Goal: Task Accomplishment & Management: Use online tool/utility

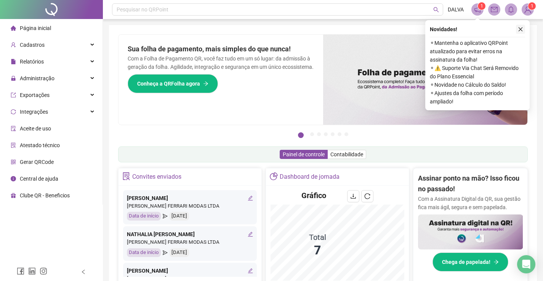
click at [521, 28] on icon "close" at bounding box center [519, 29] width 5 height 5
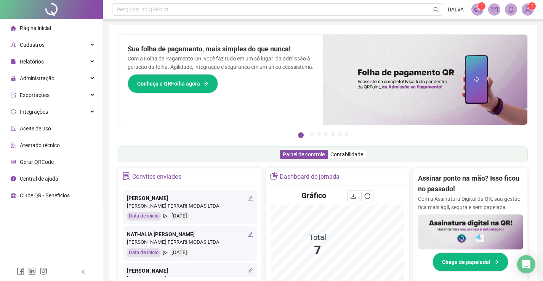
click at [529, 7] on sup "1" at bounding box center [532, 6] width 8 height 8
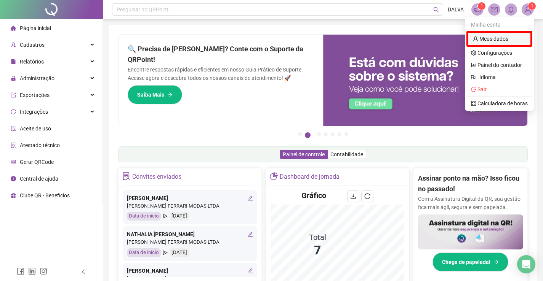
click at [508, 37] on link "Meus dados" at bounding box center [490, 39] width 35 height 6
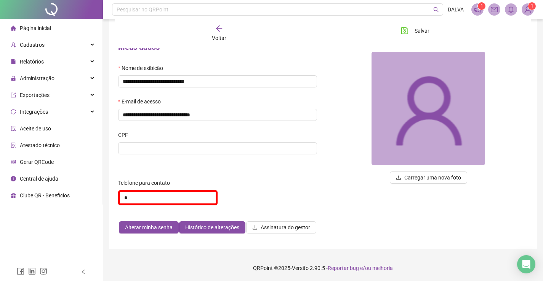
scroll to position [35, 0]
click at [155, 230] on span "Alterar minha senha" at bounding box center [149, 227] width 48 height 8
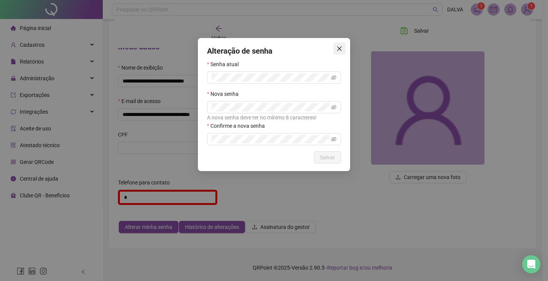
click at [336, 48] on span "Close" at bounding box center [340, 49] width 12 height 6
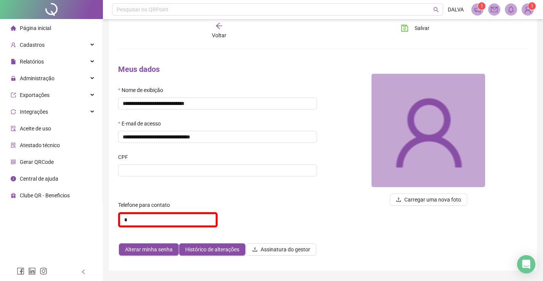
scroll to position [0, 0]
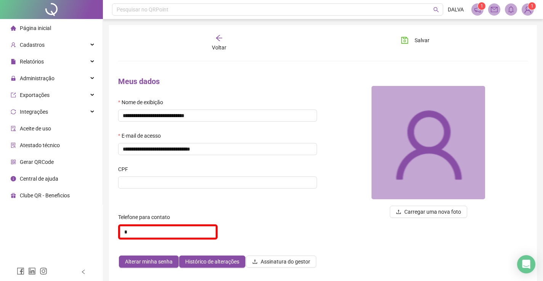
click at [220, 43] on div "Voltar" at bounding box center [218, 43] width 63 height 18
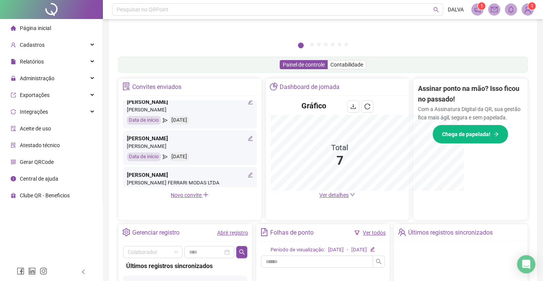
scroll to position [202, 0]
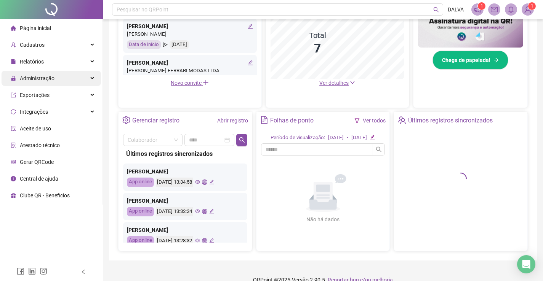
click at [91, 74] on div "Administração" at bounding box center [51, 78] width 99 height 15
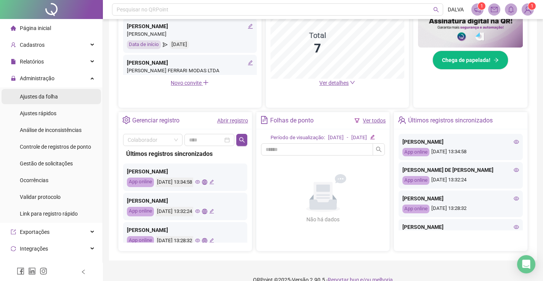
click at [47, 99] on span "Ajustes da folha" at bounding box center [39, 97] width 38 height 6
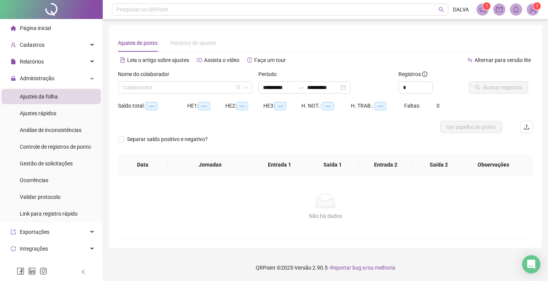
type input "**********"
click at [415, 89] on input "*" at bounding box center [416, 87] width 34 height 11
click at [180, 92] on input "search" at bounding box center [182, 87] width 118 height 11
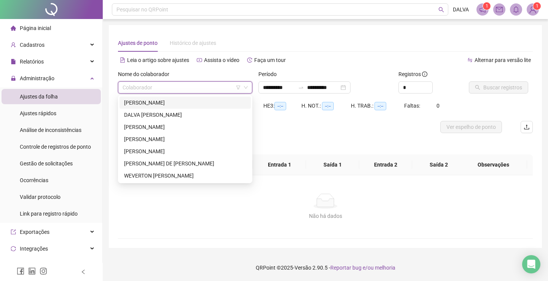
click at [166, 107] on div "ALEX ALMEIDA FERNANDES" at bounding box center [185, 103] width 122 height 8
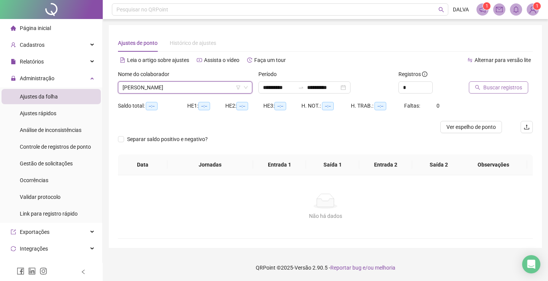
click at [492, 90] on span "Buscar registros" at bounding box center [503, 87] width 39 height 8
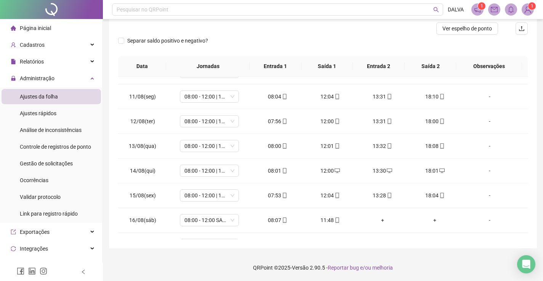
scroll to position [258, 0]
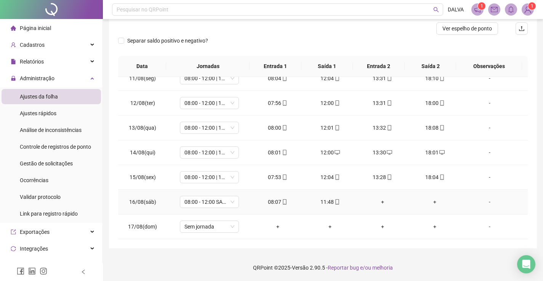
click at [379, 202] on div "+" at bounding box center [382, 202] width 40 height 8
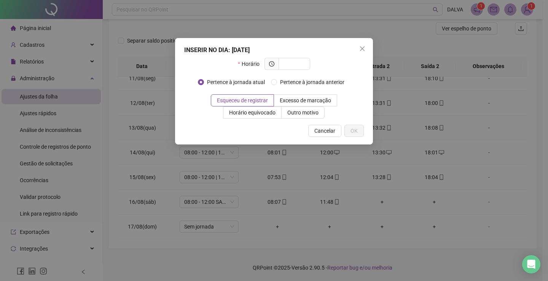
click at [349, 227] on div "INSERIR NO DIA : 16/08/2025 Horário Pertence à jornada atual Pertence à jornada…" at bounding box center [274, 140] width 548 height 281
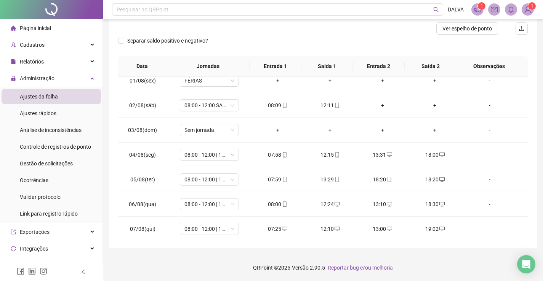
scroll to position [0, 0]
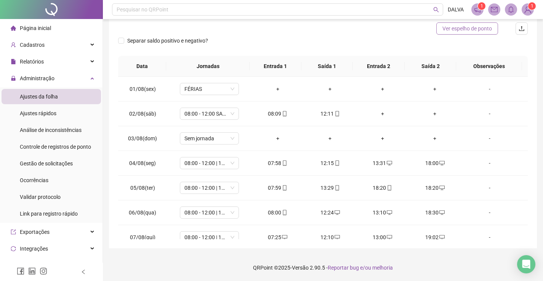
click at [455, 32] on span "Ver espelho de ponto" at bounding box center [467, 28] width 50 height 8
